Goal: Obtain resource: Obtain resource

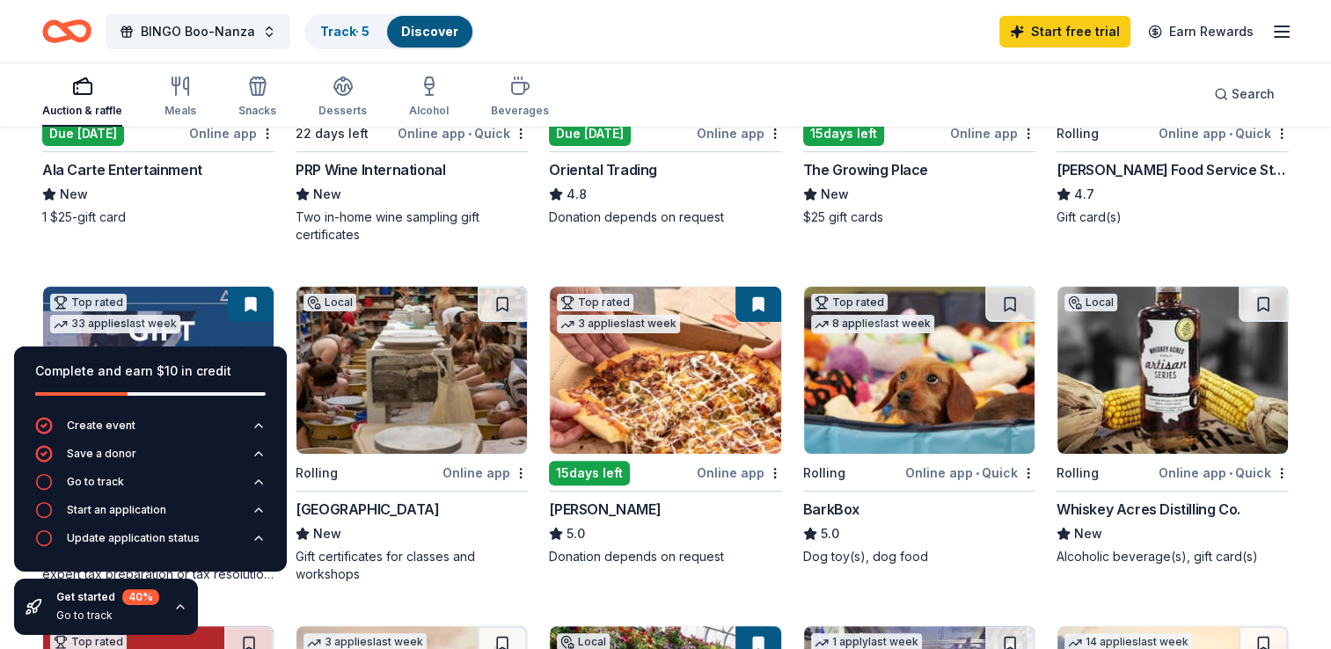
scroll to position [470, 0]
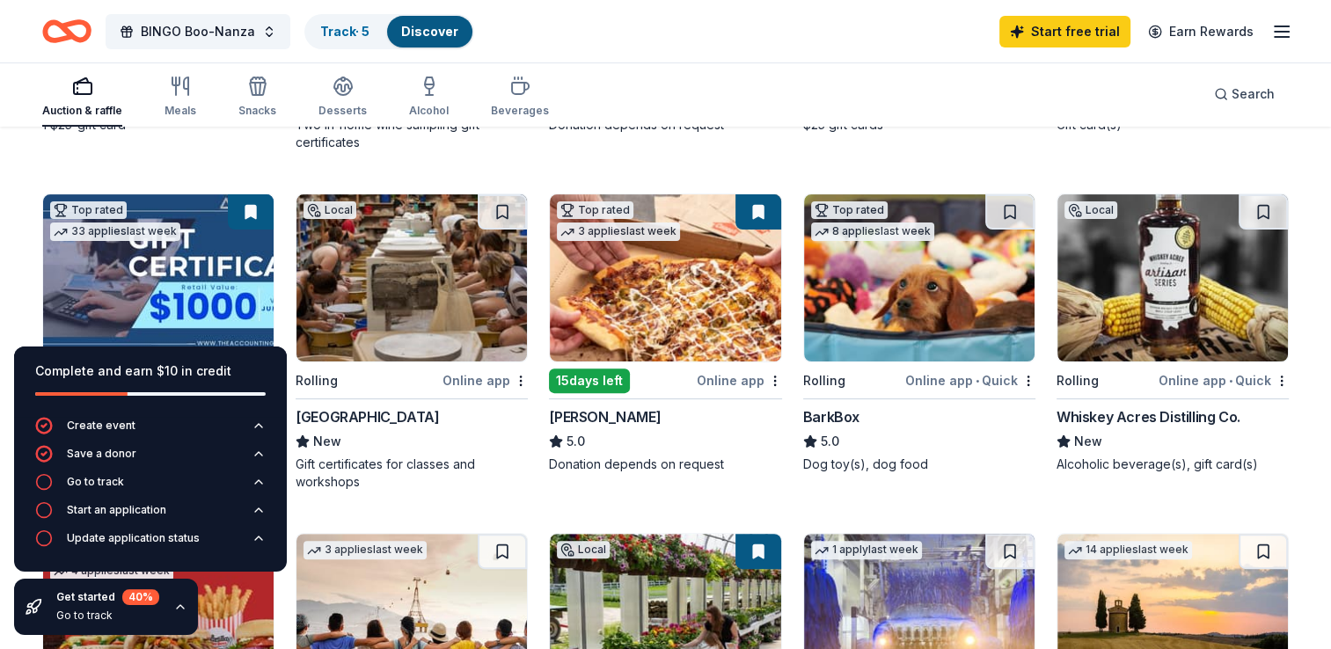
click at [1164, 290] on img at bounding box center [1172, 277] width 230 height 167
click at [657, 295] on img at bounding box center [665, 277] width 230 height 167
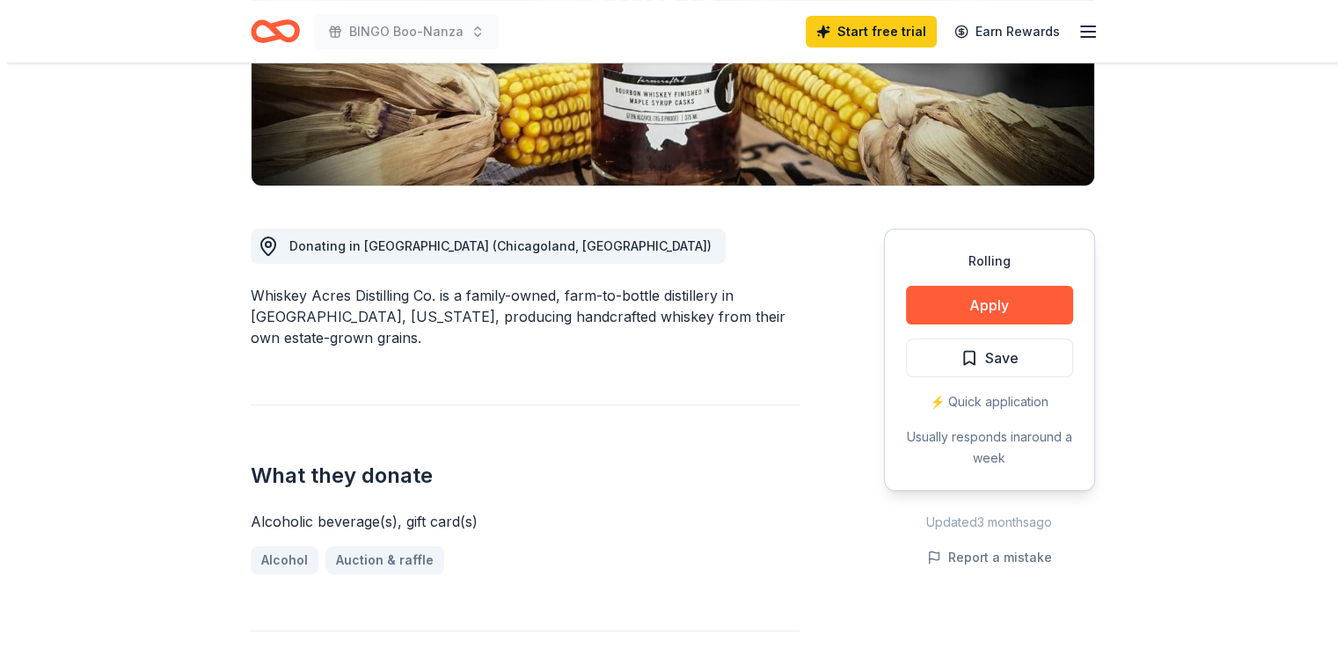
scroll to position [350, 0]
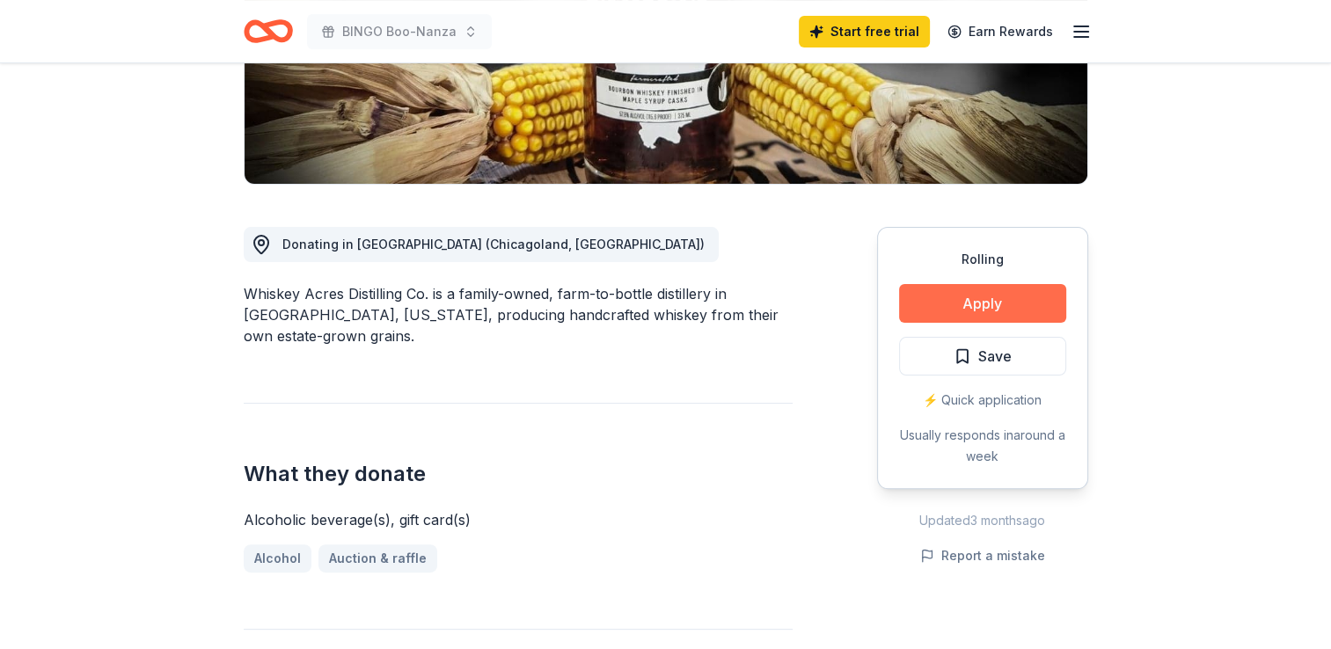
click at [960, 299] on button "Apply" at bounding box center [982, 303] width 167 height 39
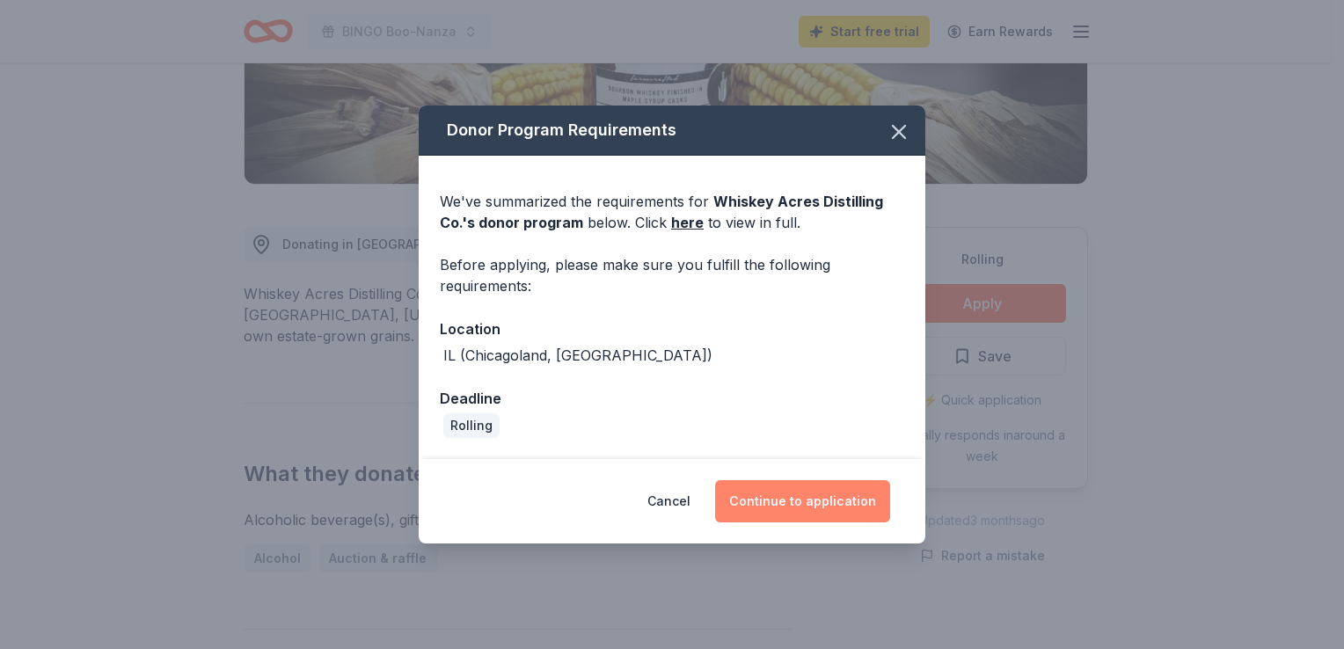
click at [827, 508] on button "Continue to application" at bounding box center [802, 501] width 175 height 42
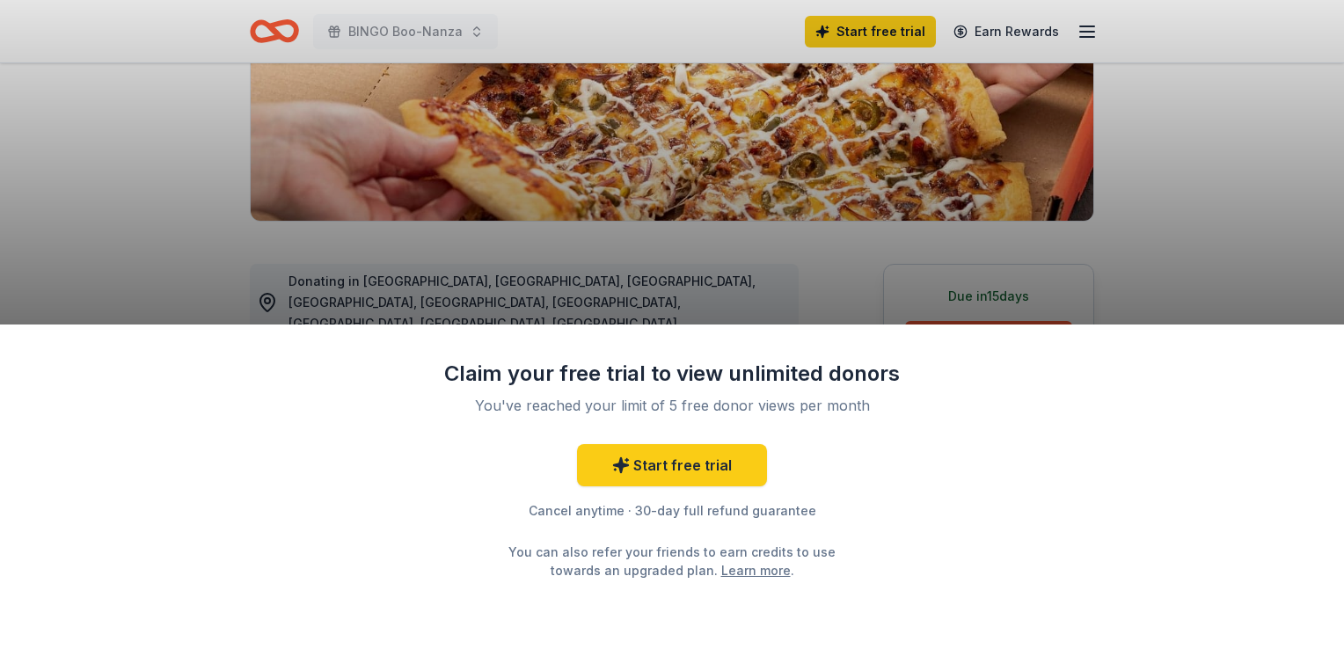
scroll to position [326, 0]
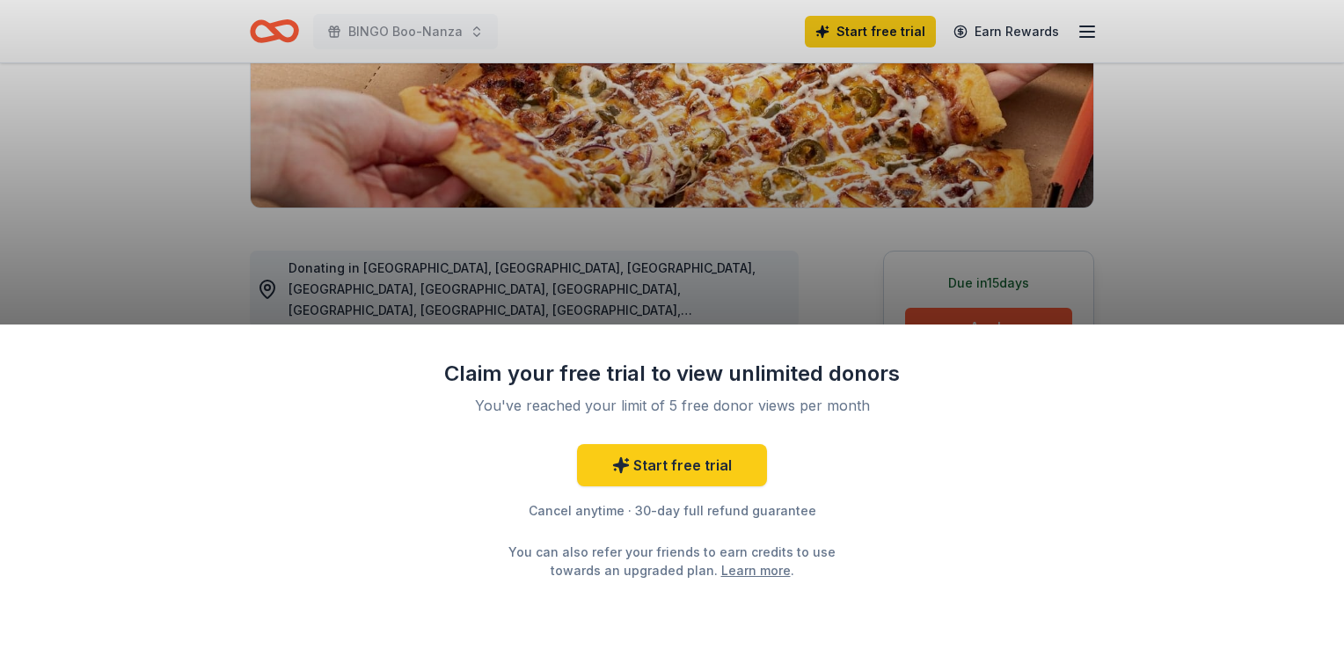
click at [164, 159] on div "Claim your free trial to view unlimited donors You've reached your limit of 5 f…" at bounding box center [672, 324] width 1344 height 649
